Goal: Find contact information: Obtain details needed to contact an individual or organization

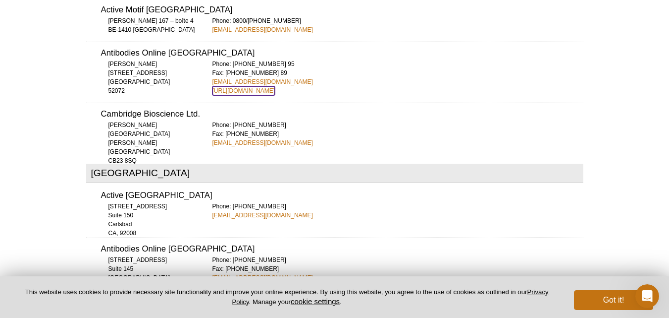
scroll to position [4138, 0]
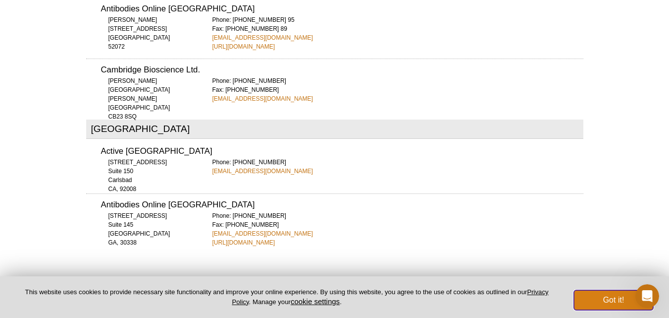
click at [620, 302] on button "Got it!" at bounding box center [613, 300] width 79 height 20
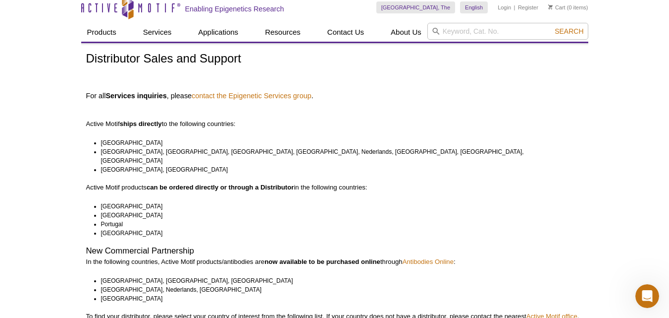
scroll to position [0, 0]
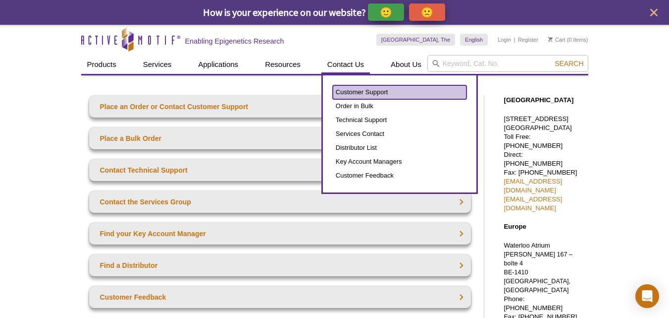
click at [357, 93] on link "Customer Support" at bounding box center [400, 92] width 134 height 14
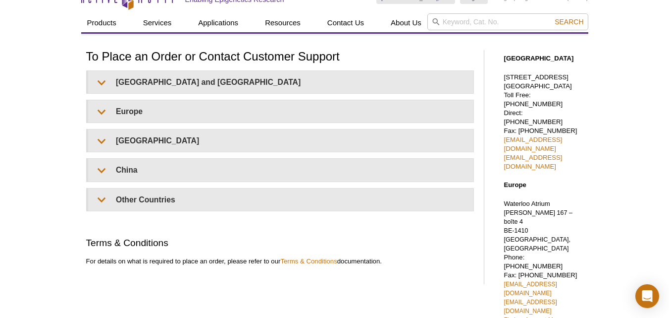
scroll to position [25, 0]
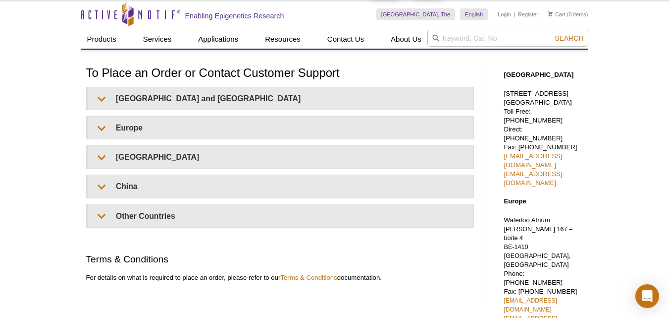
drag, startPoint x: 674, startPoint y: 38, endPoint x: 676, endPoint y: 51, distance: 13.1
drag, startPoint x: 575, startPoint y: 147, endPoint x: 504, endPoint y: 150, distance: 70.4
click at [504, 150] on p "1914 Palomar Oaks Way, Suite 150 Carlsbad, CA 92008 Toll Free: 877 222 9543 Dir…" at bounding box center [543, 138] width 79 height 98
copy link "[EMAIL_ADDRESS][DOMAIN_NAME]"
